Goal: Navigation & Orientation: Understand site structure

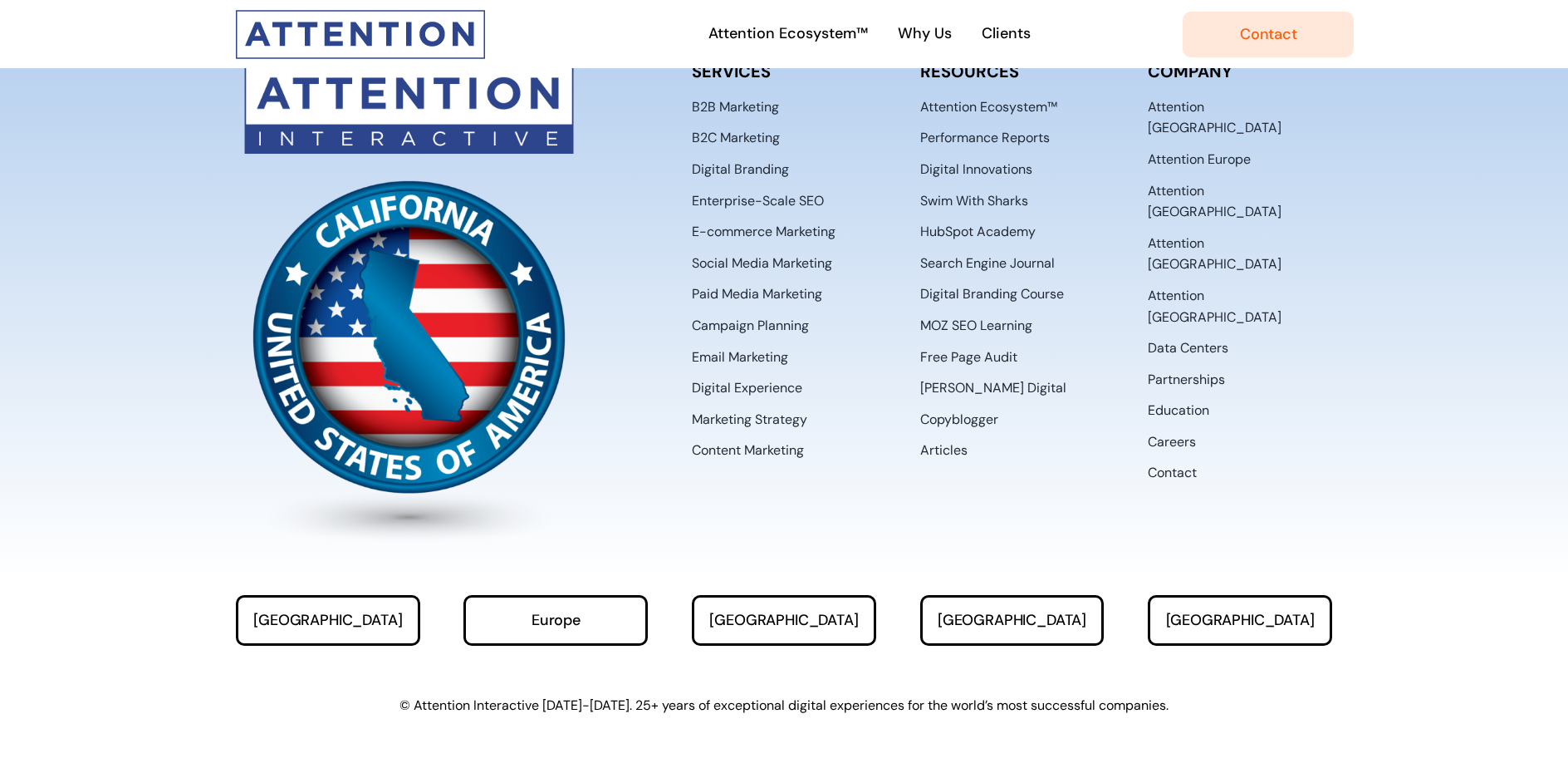
scroll to position [8661, 0]
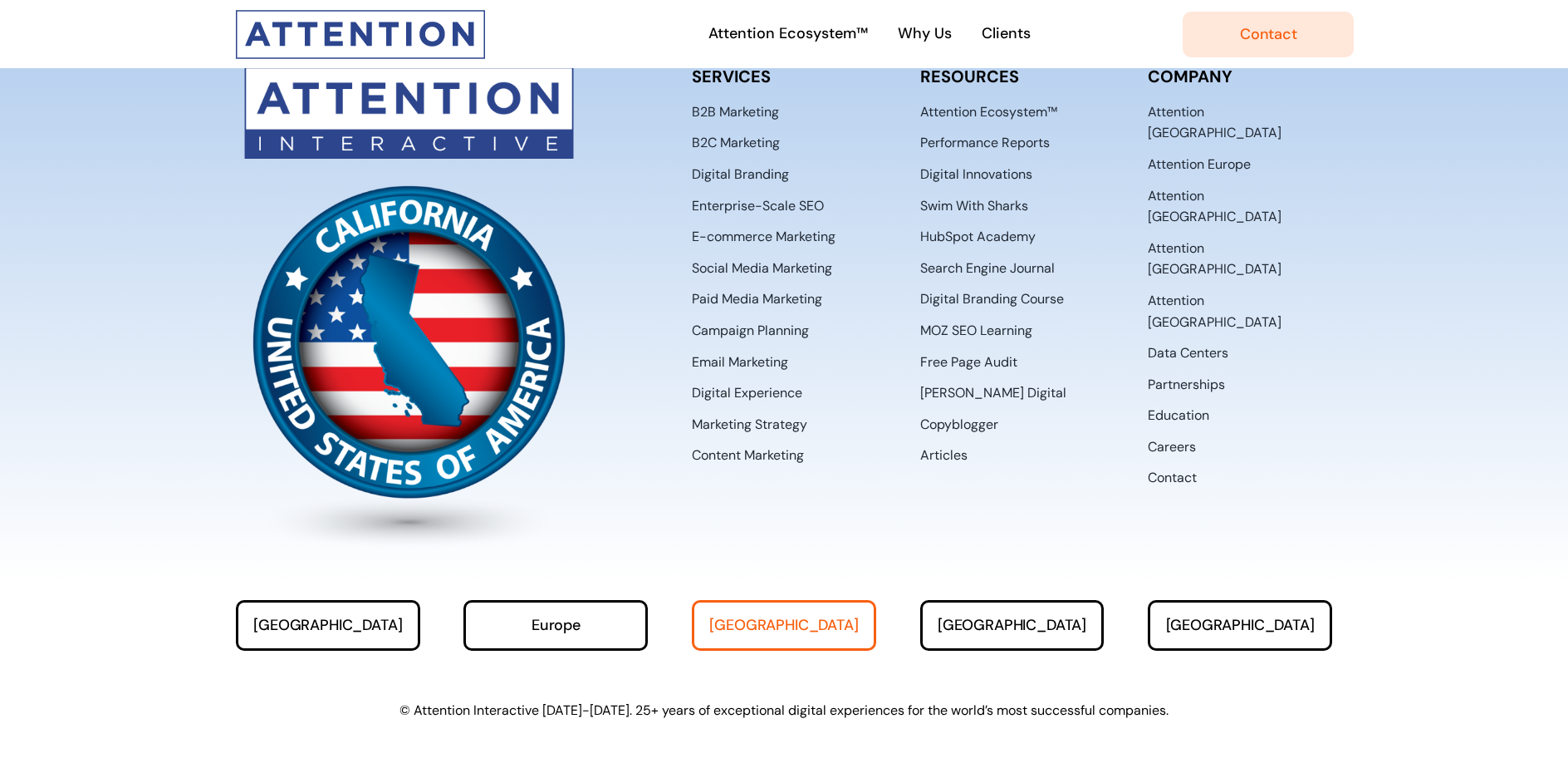
click at [803, 600] on link "[GEOGRAPHIC_DATA]" at bounding box center [783, 625] width 184 height 51
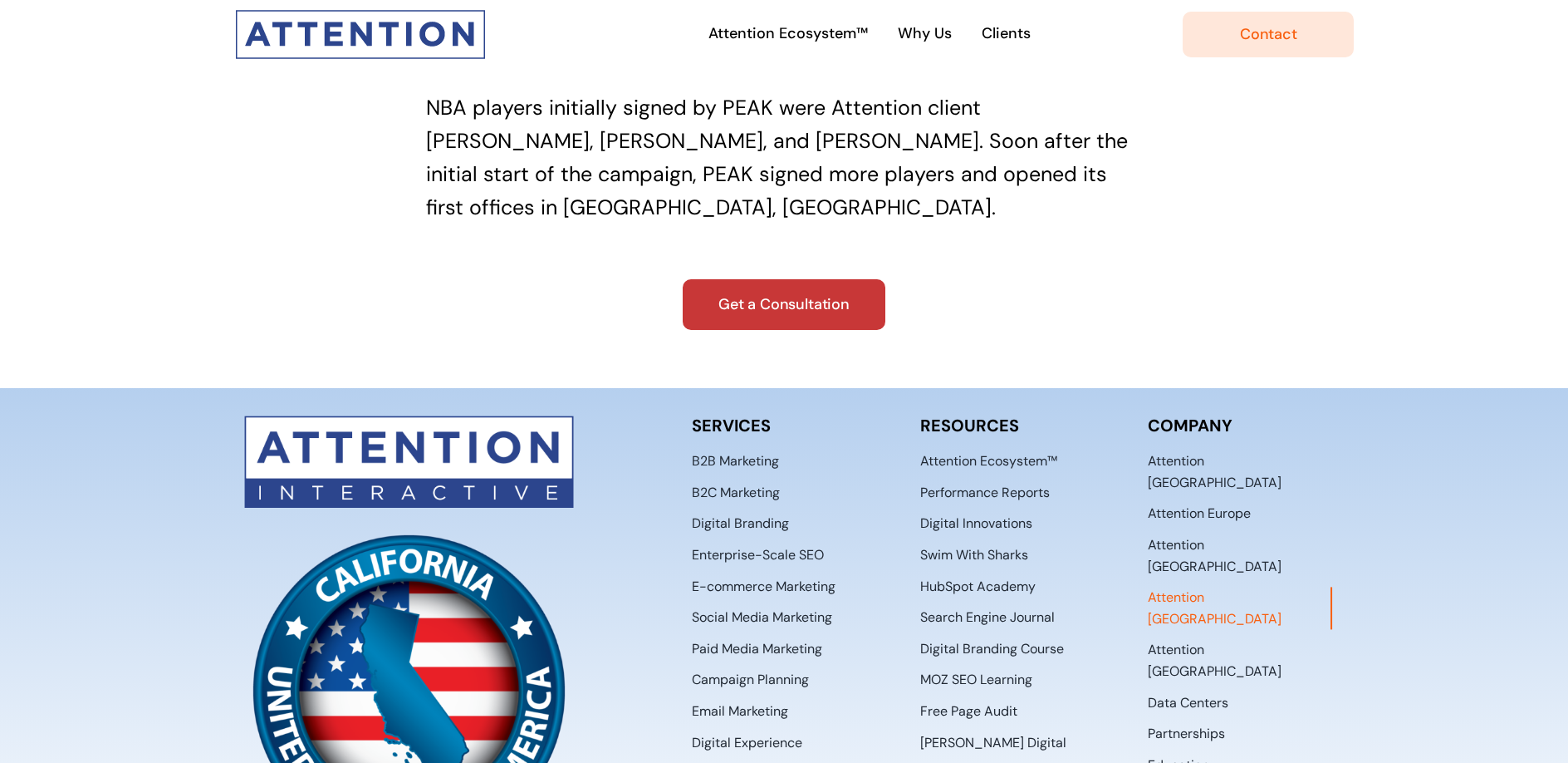
scroll to position [5278, 0]
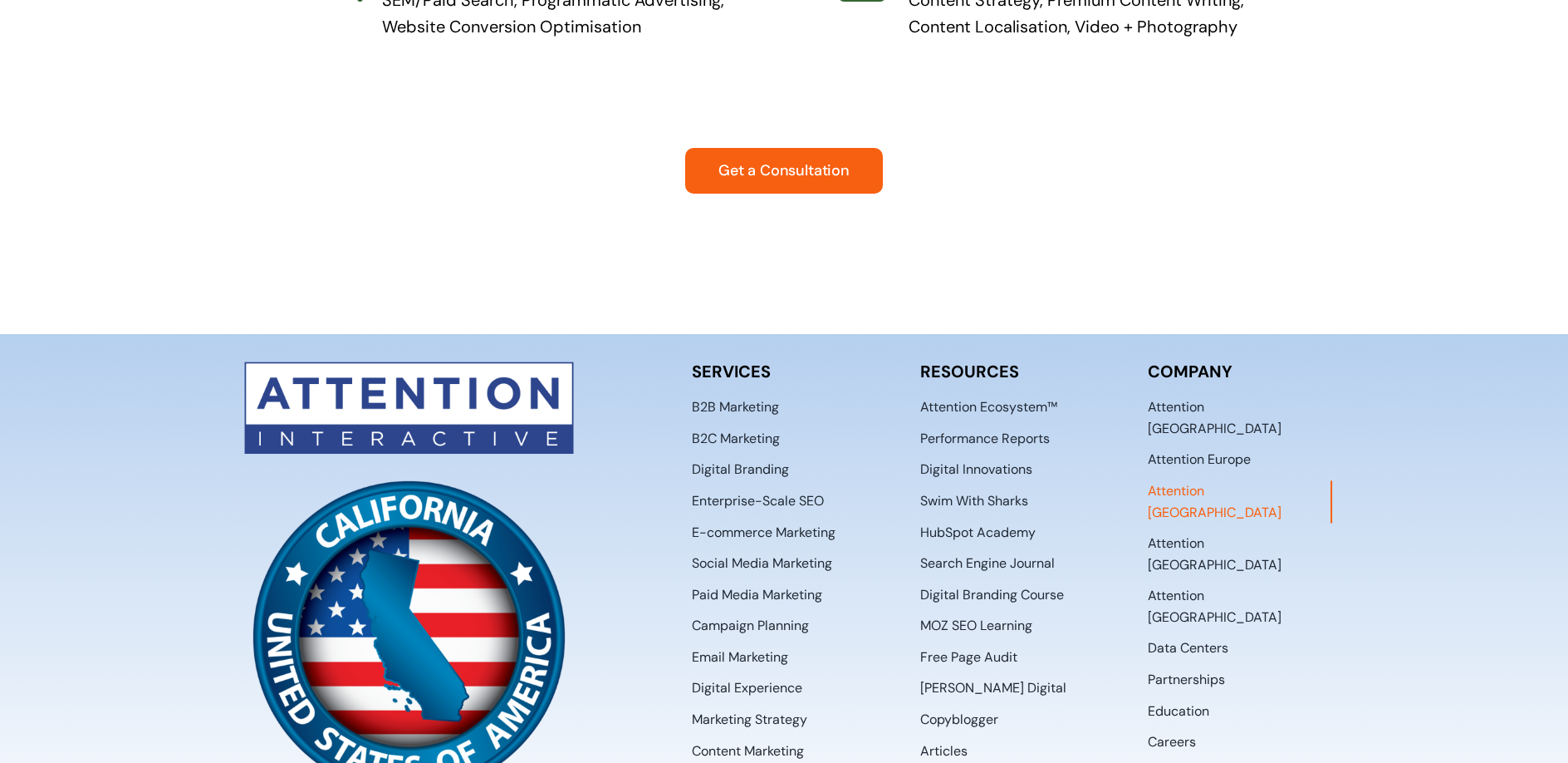
scroll to position [2100, 0]
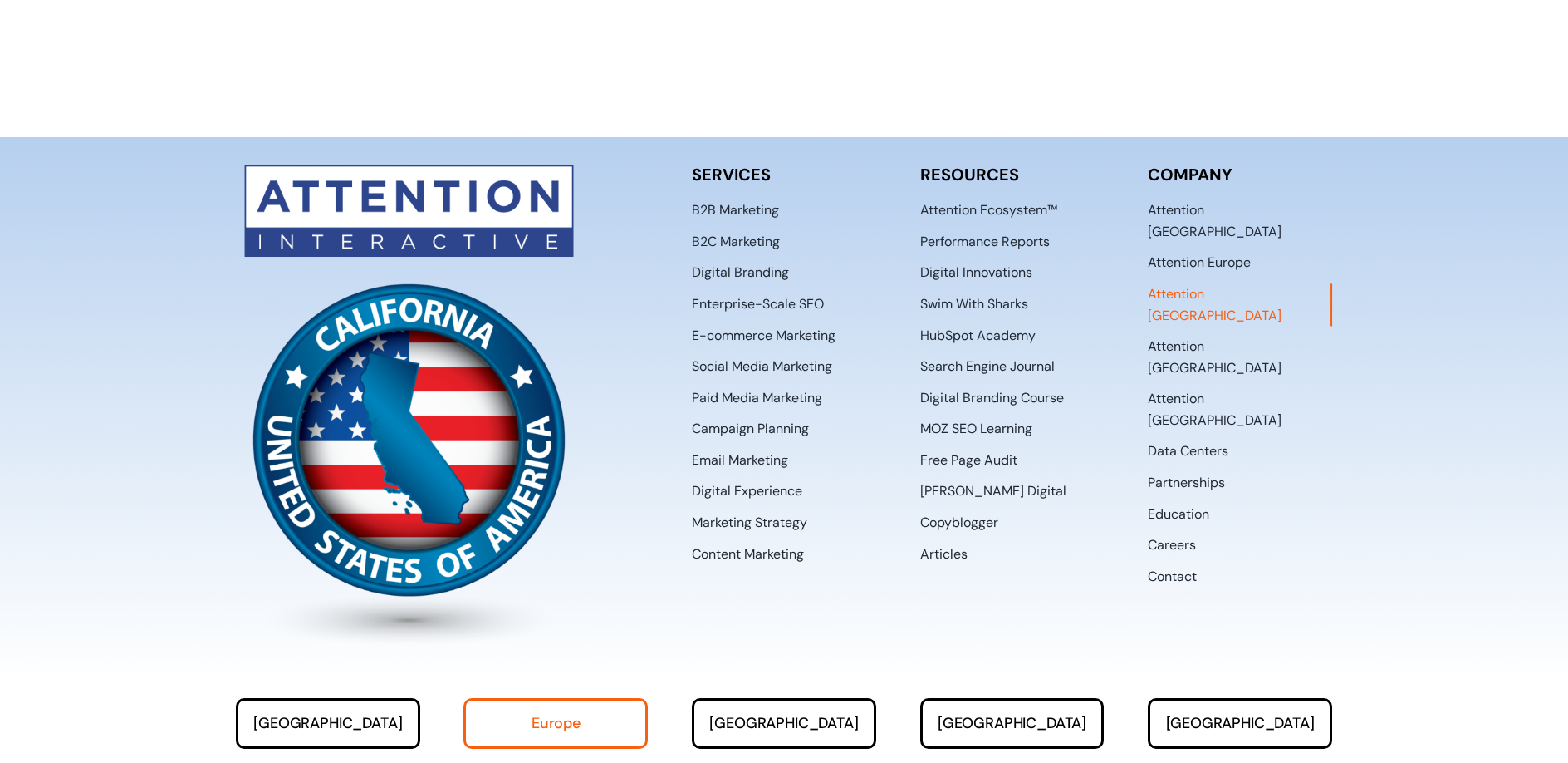
click at [598, 698] on link "Europe" at bounding box center [555, 723] width 184 height 51
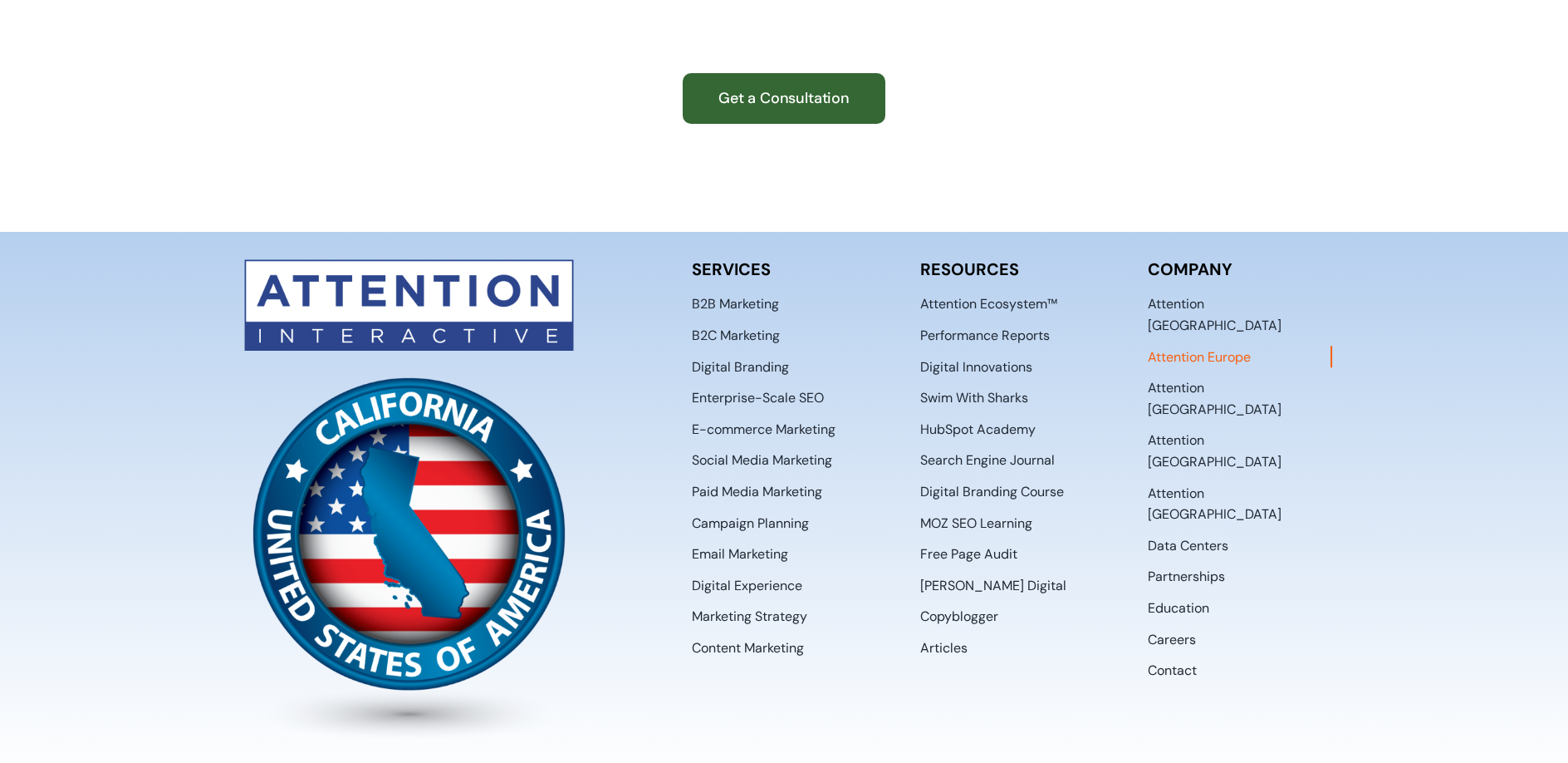
scroll to position [2020, 0]
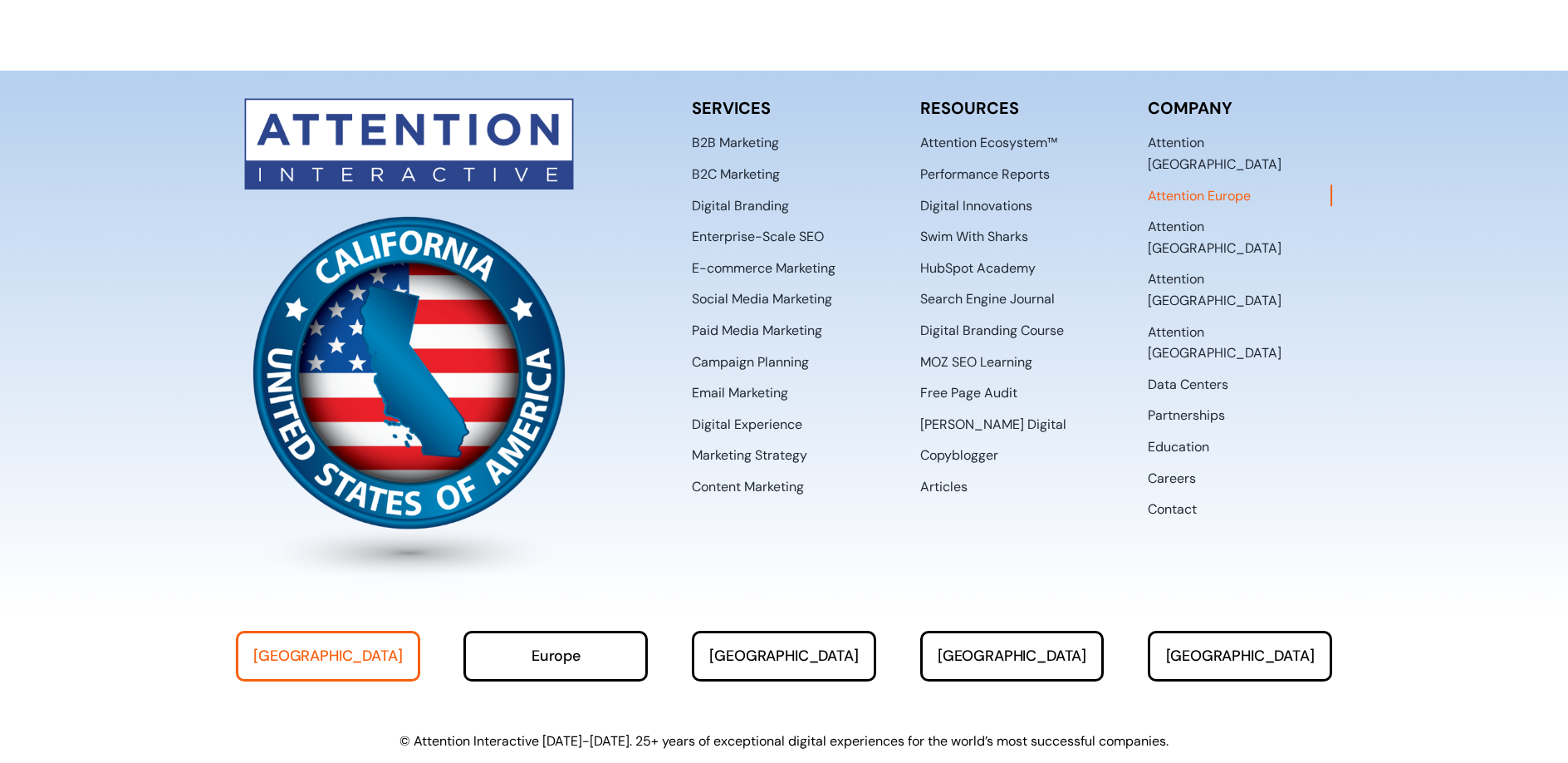
click at [376, 631] on link "[GEOGRAPHIC_DATA]" at bounding box center [327, 656] width 184 height 51
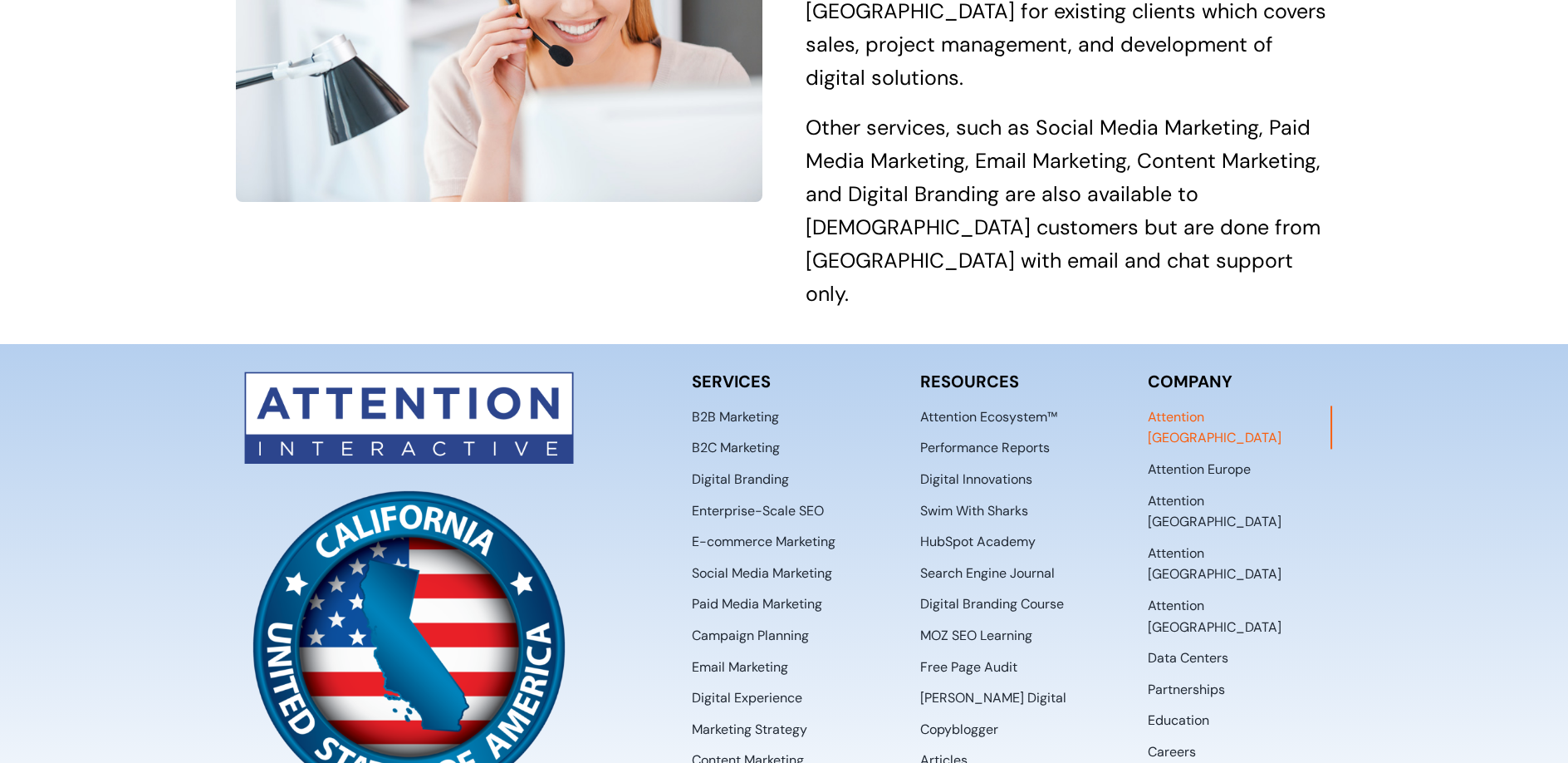
scroll to position [2416, 0]
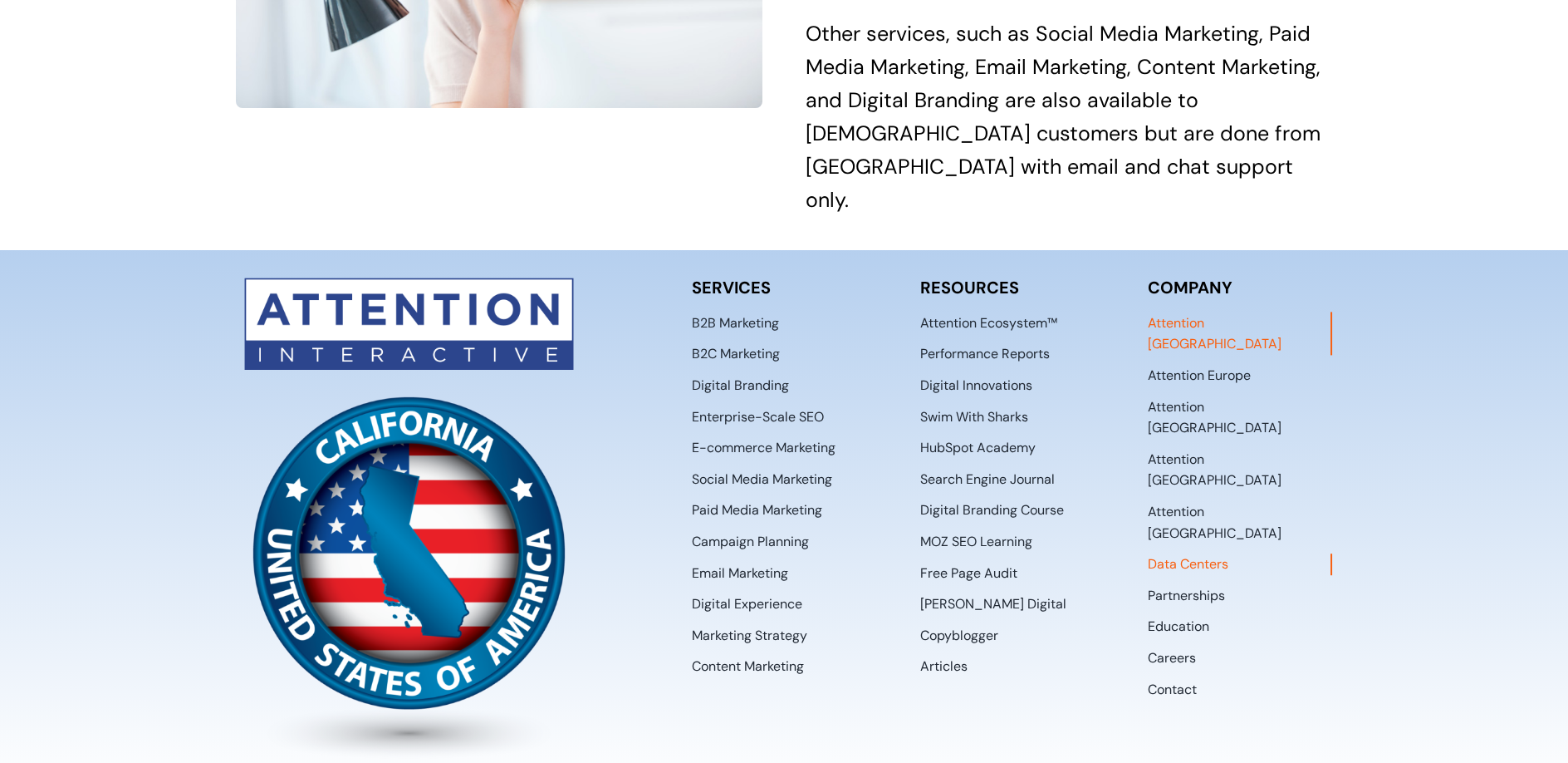
click at [1156, 553] on span "Data Centers" at bounding box center [1188, 563] width 81 height 21
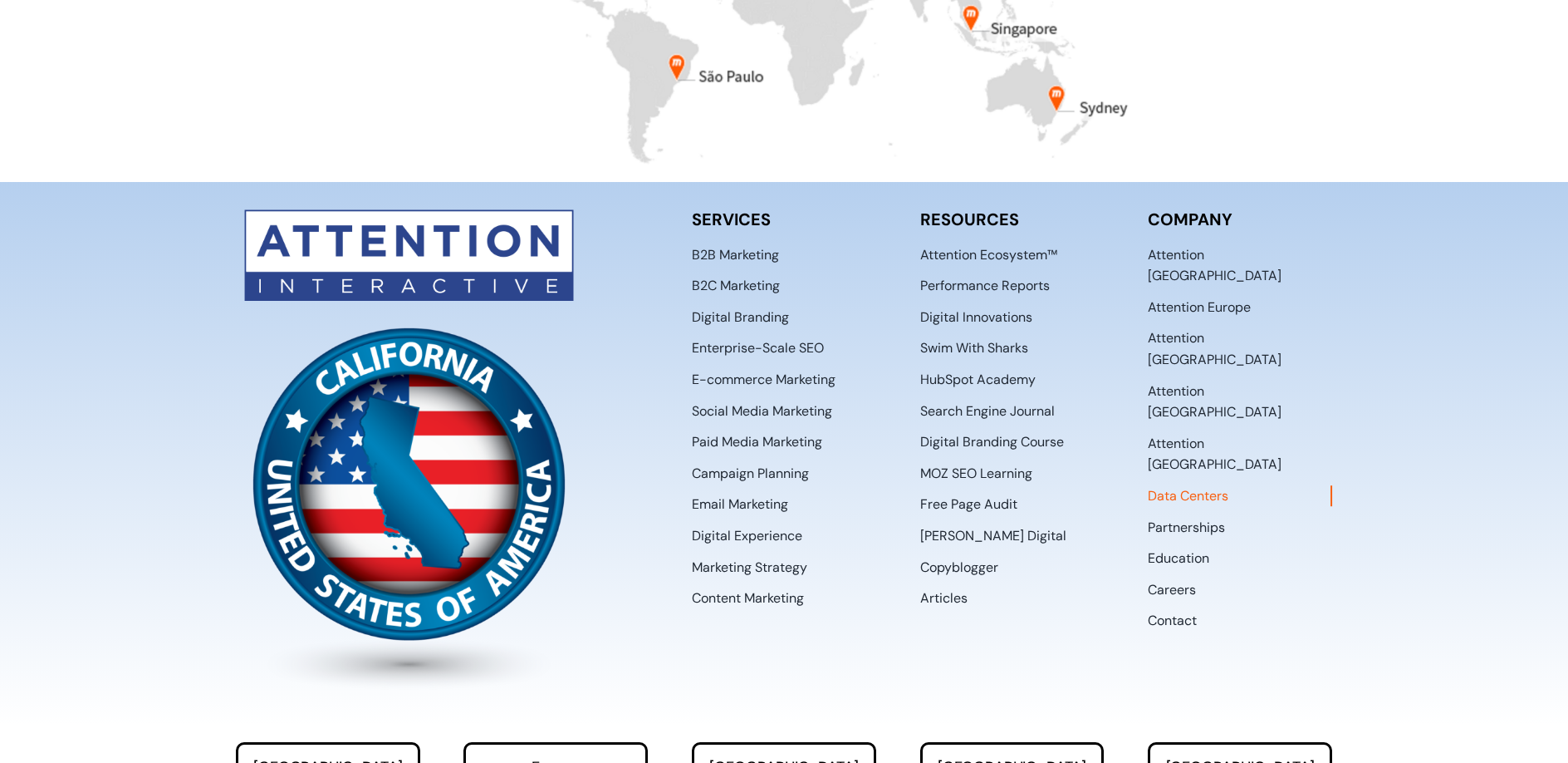
scroll to position [1690, 0]
click at [1197, 516] on span "Partnerships" at bounding box center [1186, 526] width 77 height 21
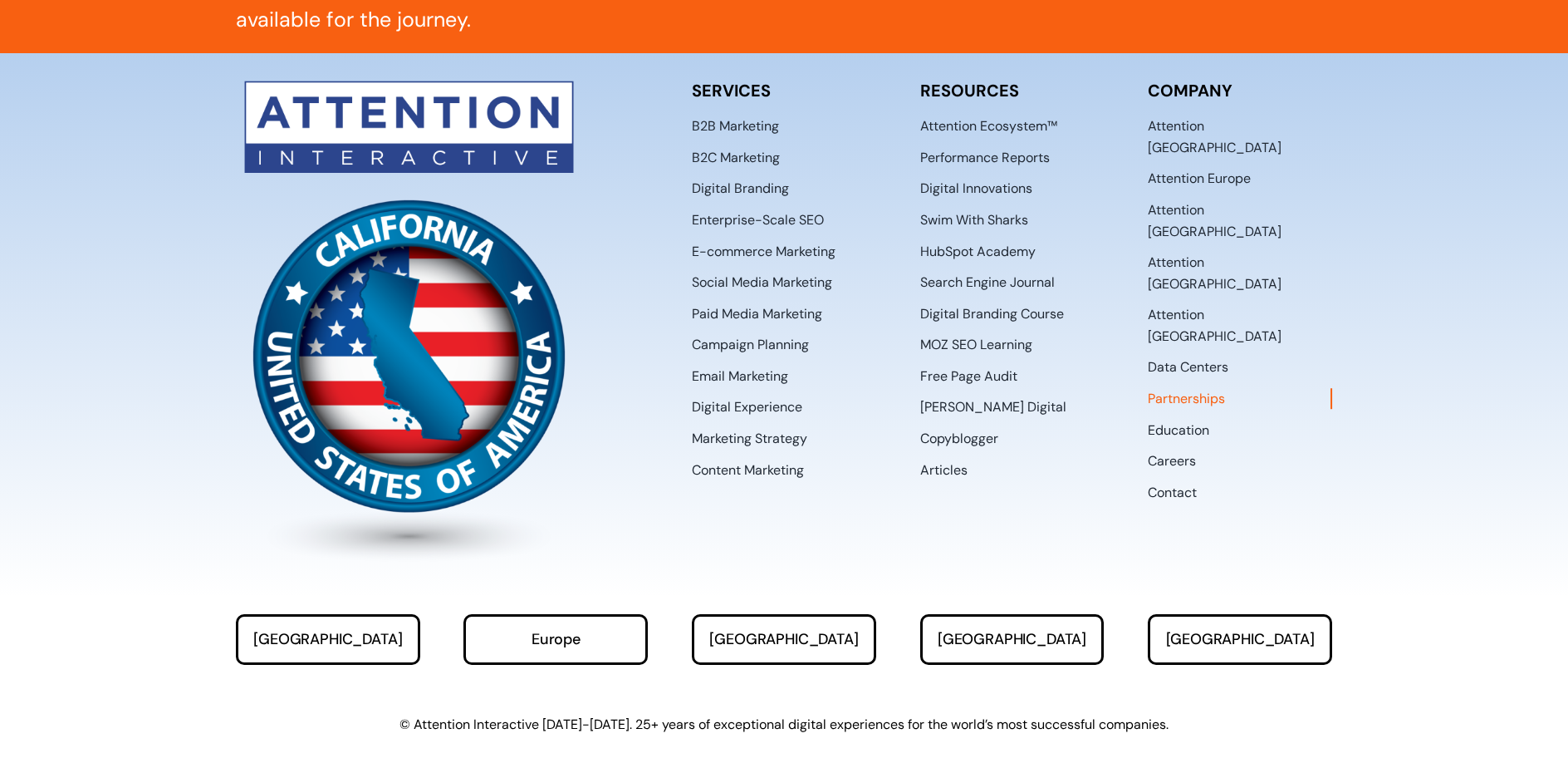
scroll to position [1745, 0]
